Goal: Navigation & Orientation: Find specific page/section

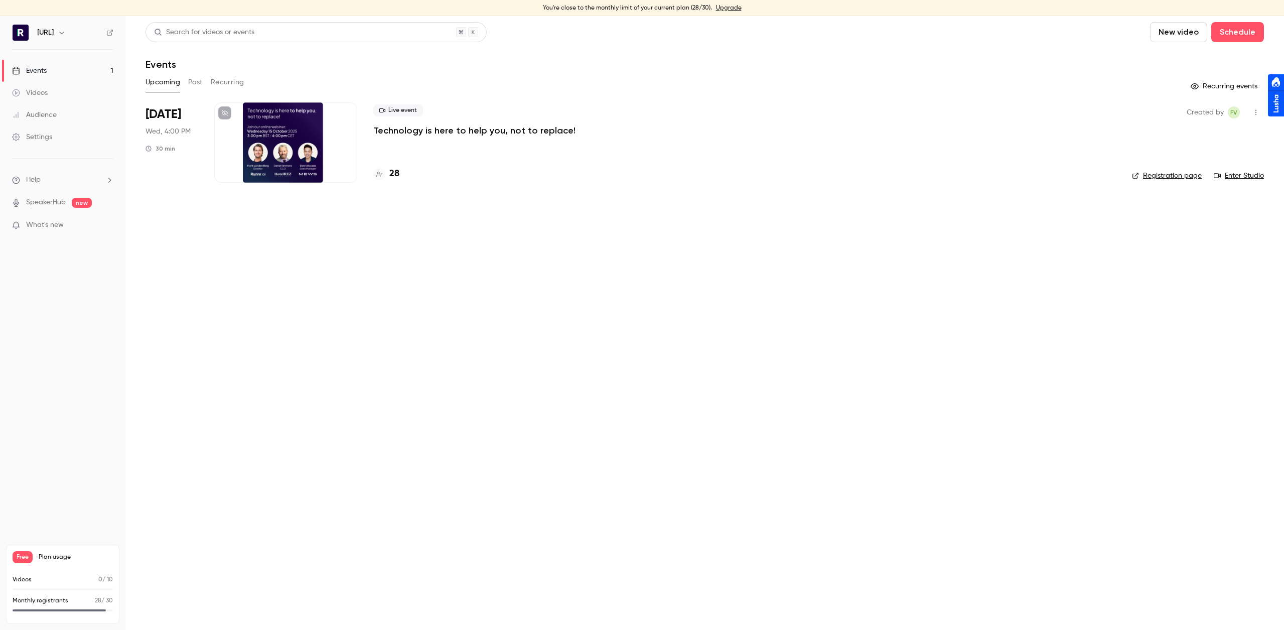
click at [47, 67] on div "Events" at bounding box center [29, 71] width 35 height 10
click at [391, 167] on h4 "28" at bounding box center [394, 174] width 10 height 14
